Goal: Use online tool/utility: Use online tool/utility

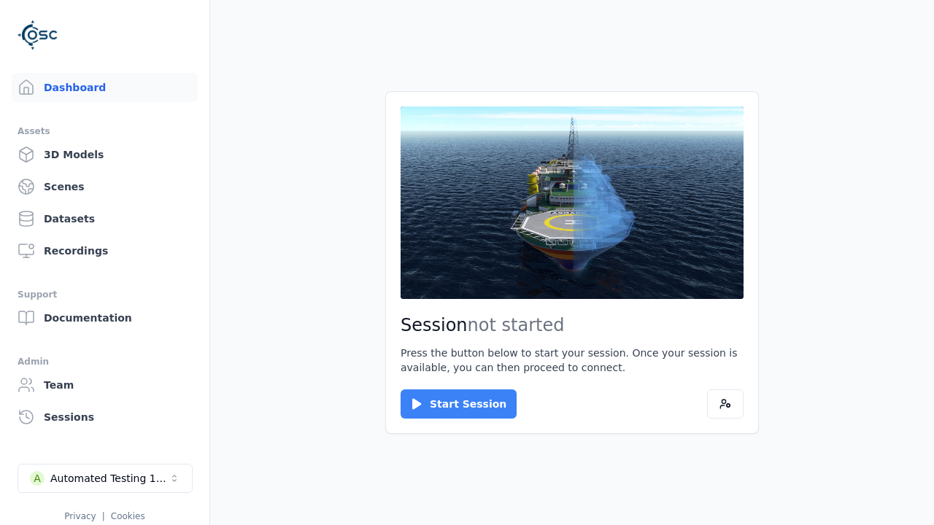
click at [449, 404] on button "Start Session" at bounding box center [458, 404] width 116 height 29
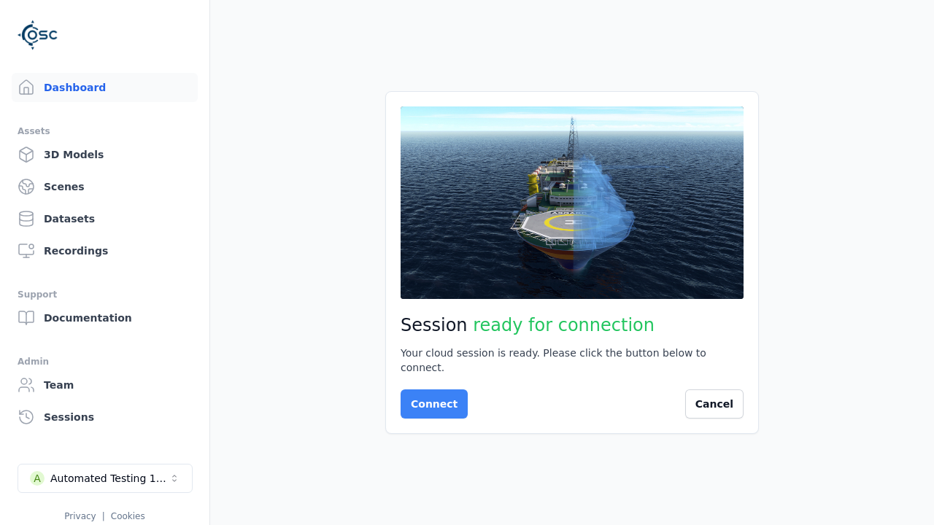
click at [430, 397] on button "Connect" at bounding box center [433, 404] width 67 height 29
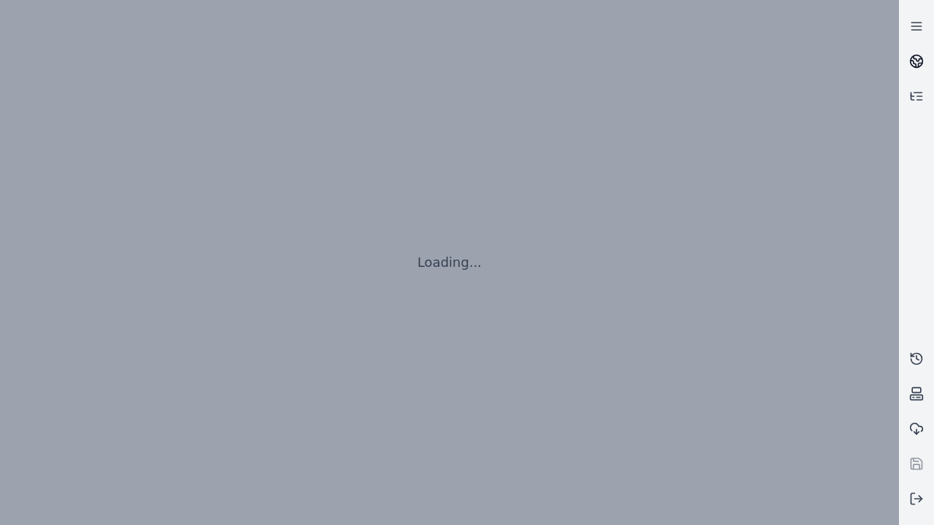
click at [916, 61] on icon at bounding box center [917, 58] width 9 height 5
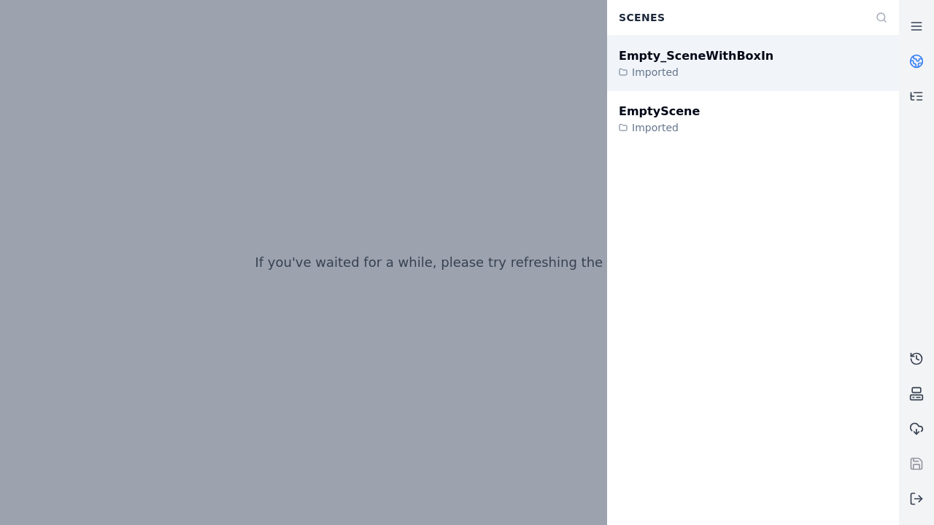
click at [681, 56] on div "Empty_SceneWithBoxIn" at bounding box center [696, 56] width 155 height 18
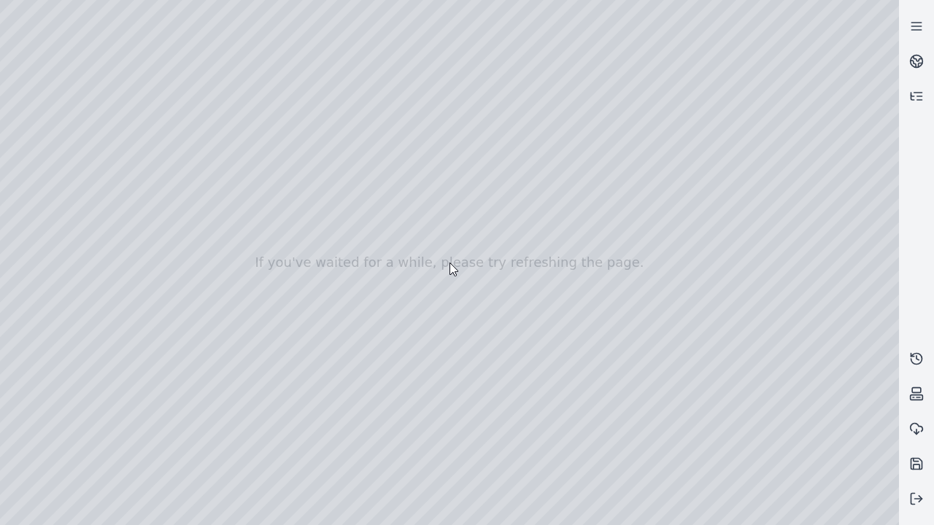
click at [42, 109] on div at bounding box center [449, 262] width 899 height 525
click at [61, 155] on div at bounding box center [449, 262] width 899 height 525
click at [235, 246] on div at bounding box center [449, 262] width 899 height 525
click at [61, 155] on div at bounding box center [449, 262] width 899 height 525
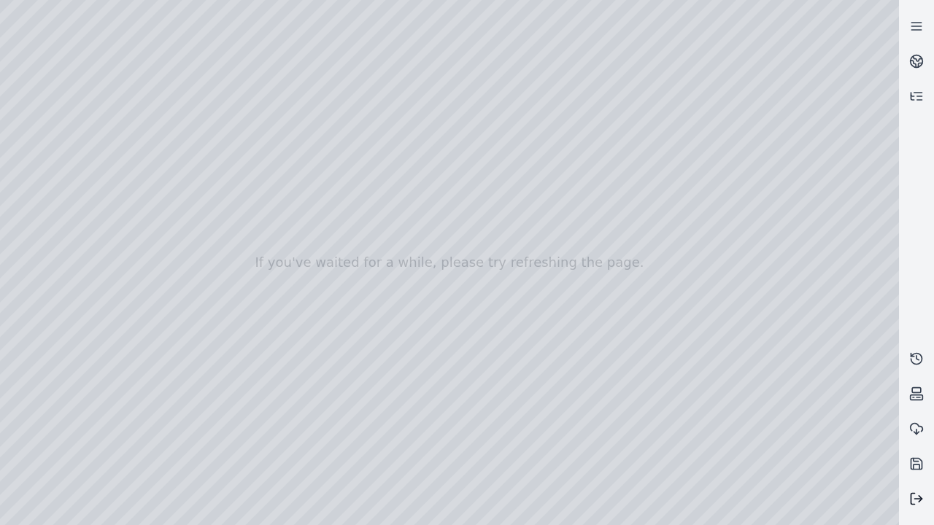
click at [916, 499] on line at bounding box center [918, 499] width 7 height 0
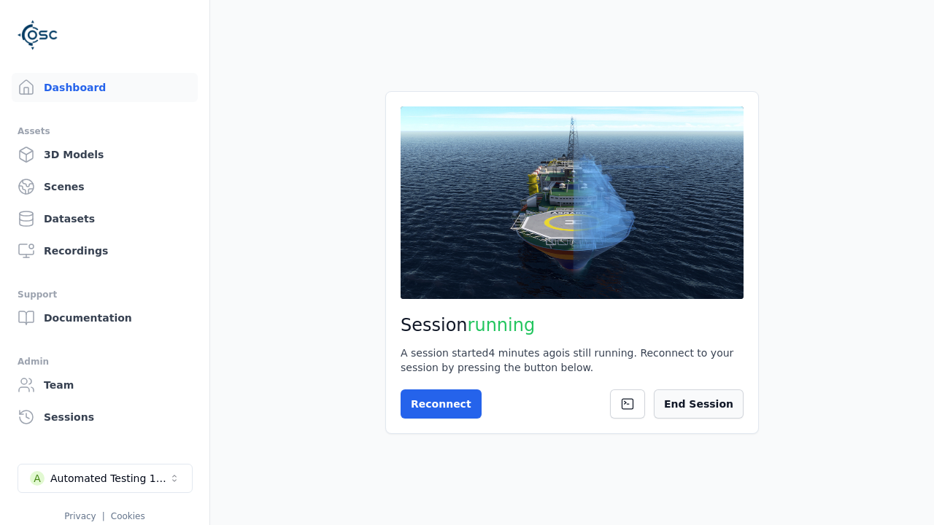
click at [705, 404] on button "End Session" at bounding box center [699, 404] width 90 height 29
